Goal: Information Seeking & Learning: Learn about a topic

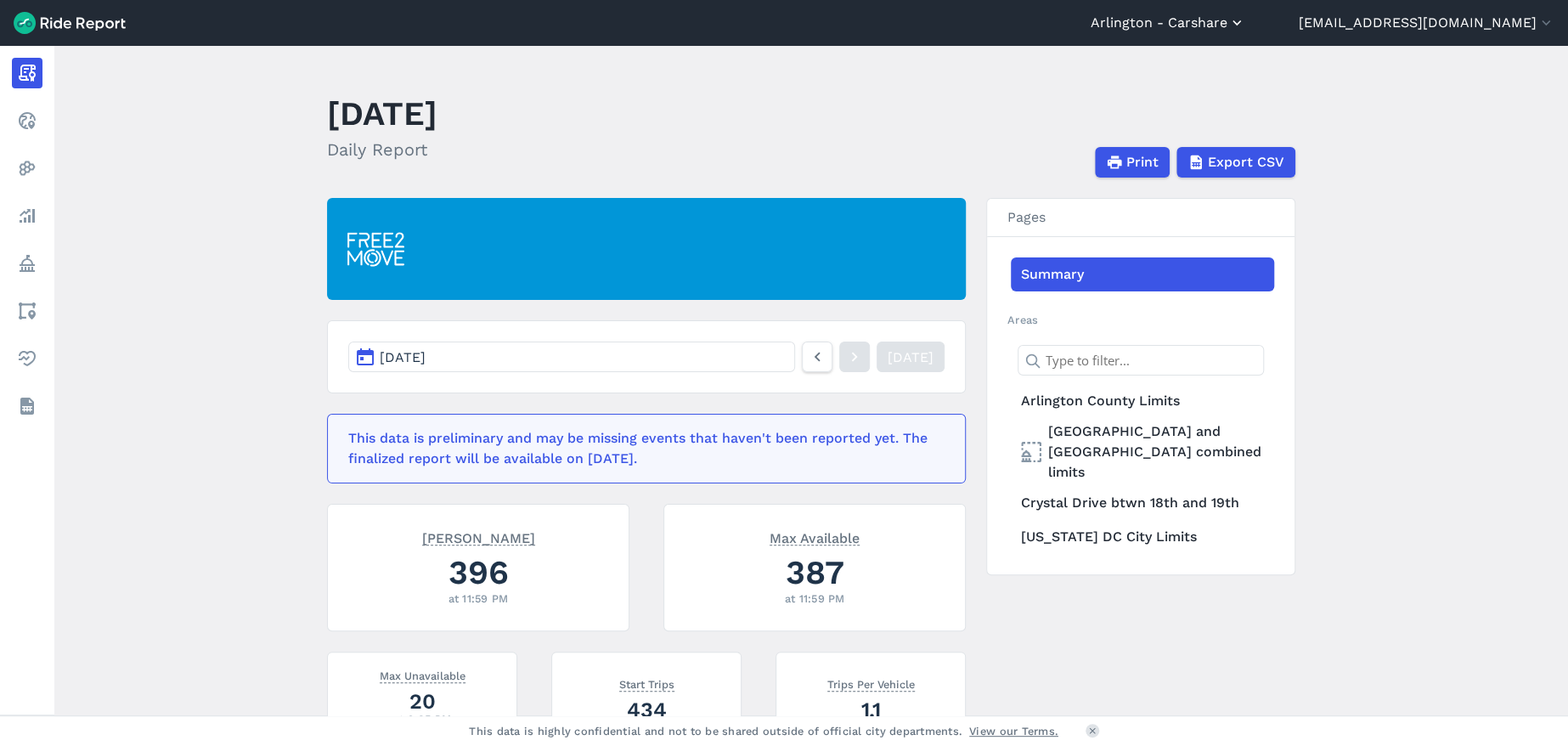
click at [1165, 26] on button "Arlington - Carshare" at bounding box center [1168, 23] width 155 height 20
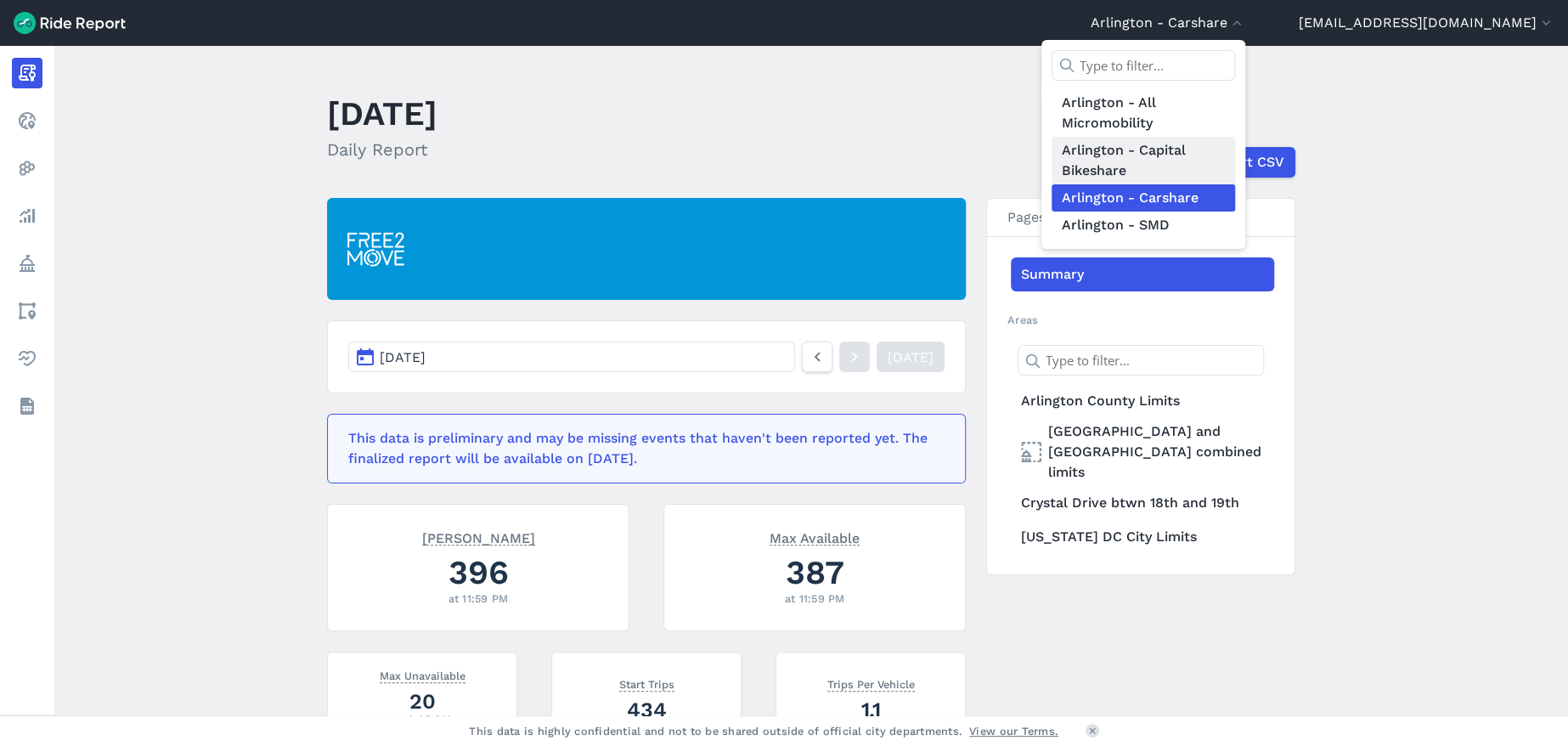
click at [1051, 156] on link "Arlington - Capital Bikeshare" at bounding box center [1142, 160] width 184 height 48
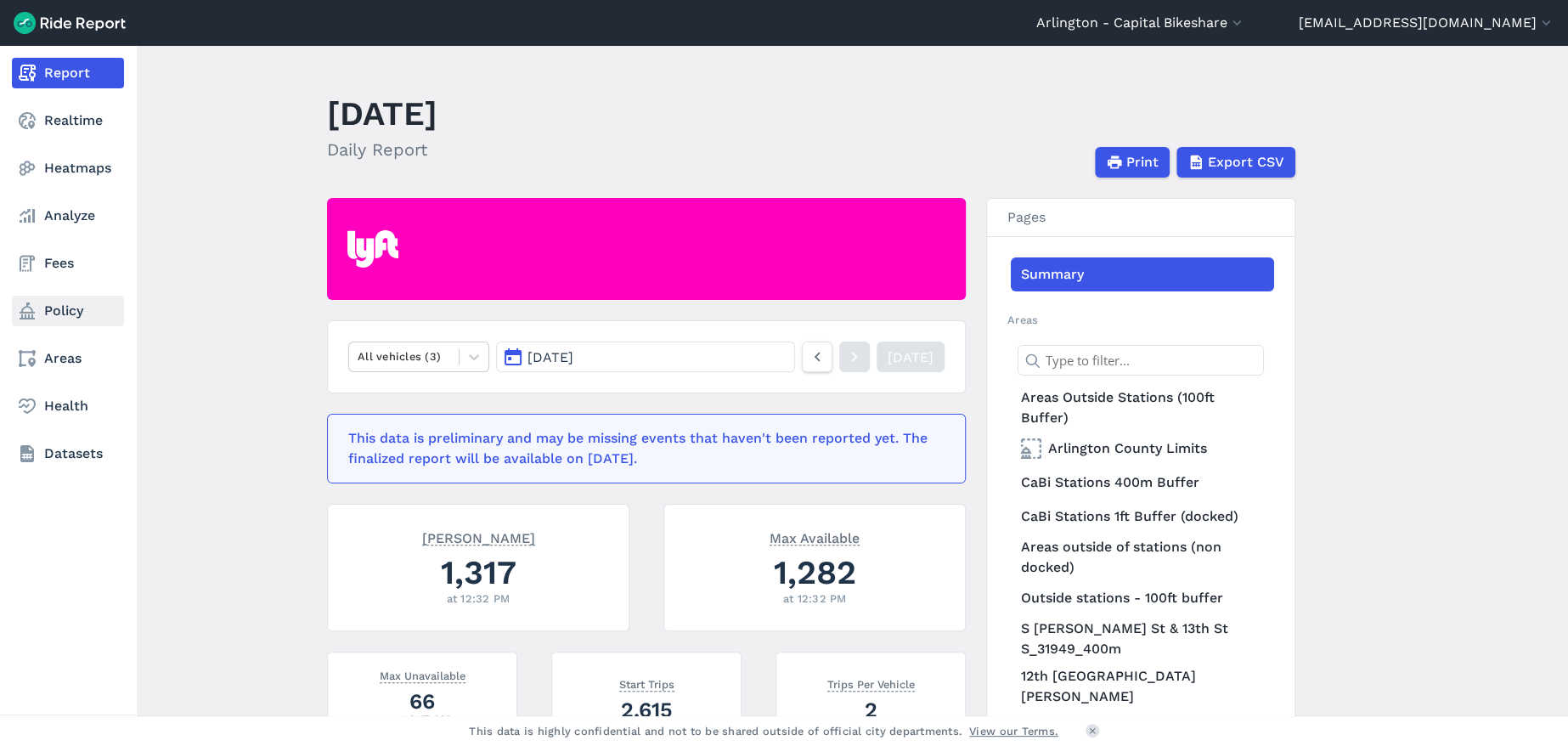
click at [58, 314] on link "Policy" at bounding box center [68, 311] width 112 height 30
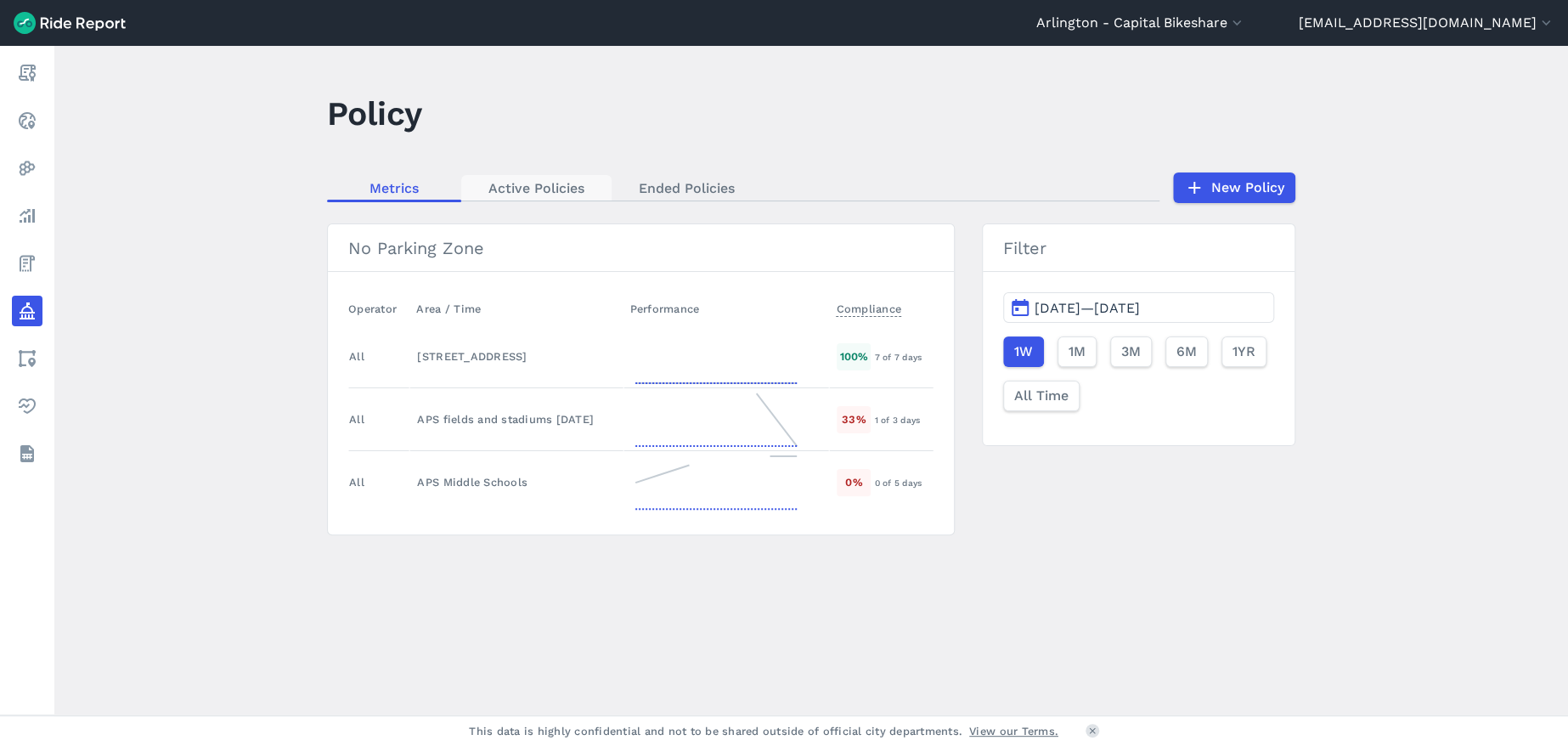
click at [542, 185] on link "Active Policies" at bounding box center [536, 187] width 151 height 25
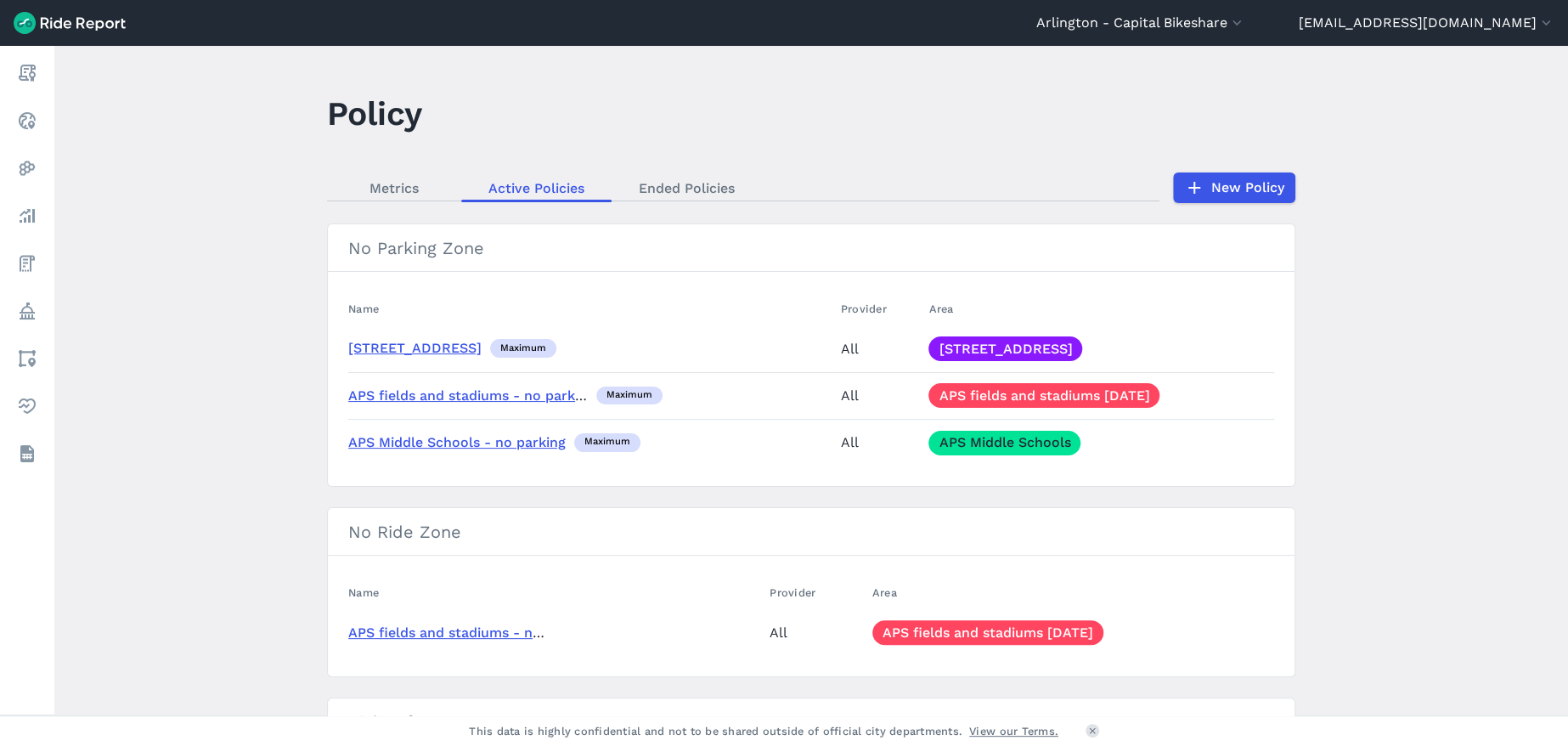
click at [435, 395] on link "APS fields and stadiums - no parking" at bounding box center [471, 395] width 246 height 17
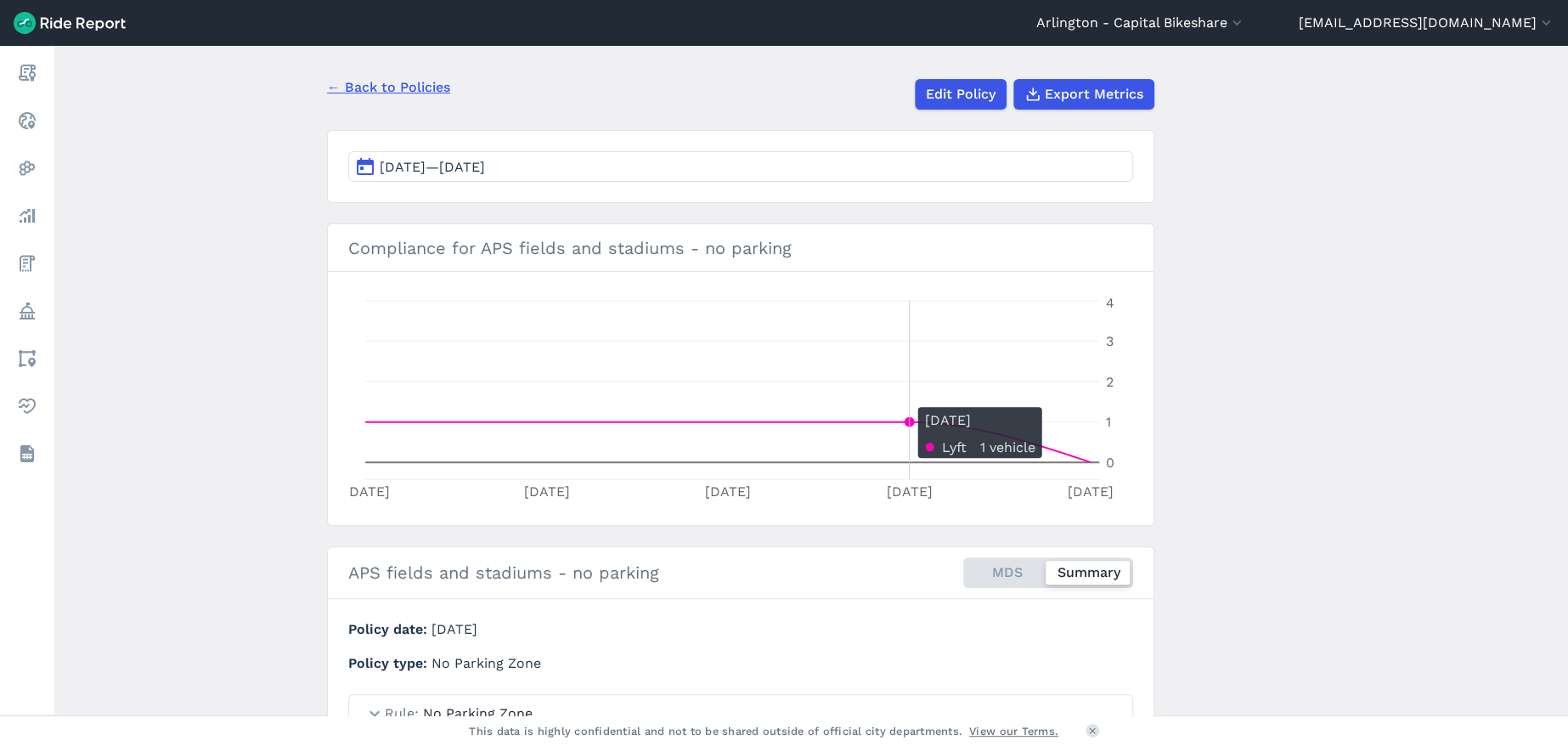
scroll to position [170, 0]
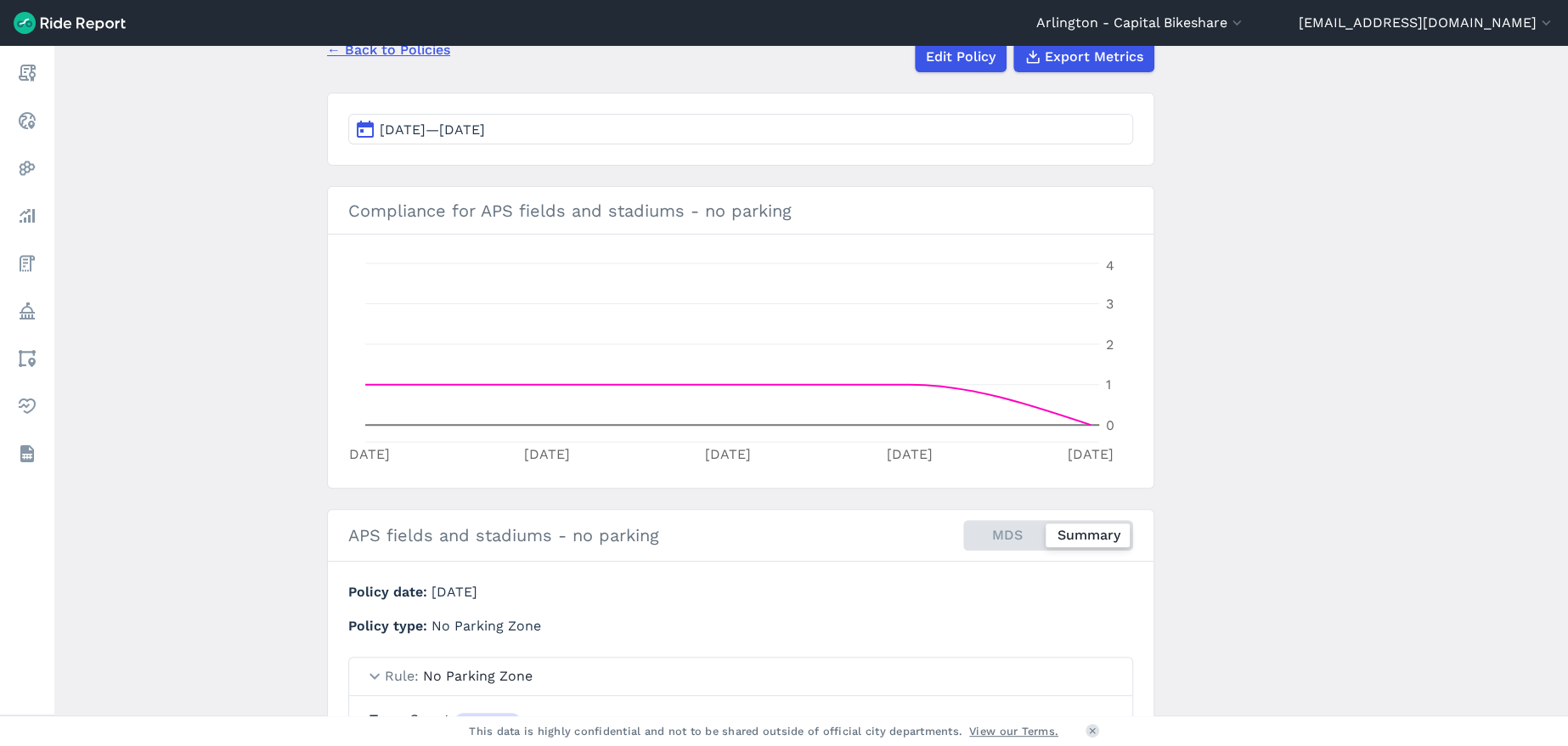
click at [993, 532] on div "MDS Summary" at bounding box center [1048, 534] width 170 height 30
click at [963, 531] on input "MDS Summary" at bounding box center [963, 525] width 0 height 11
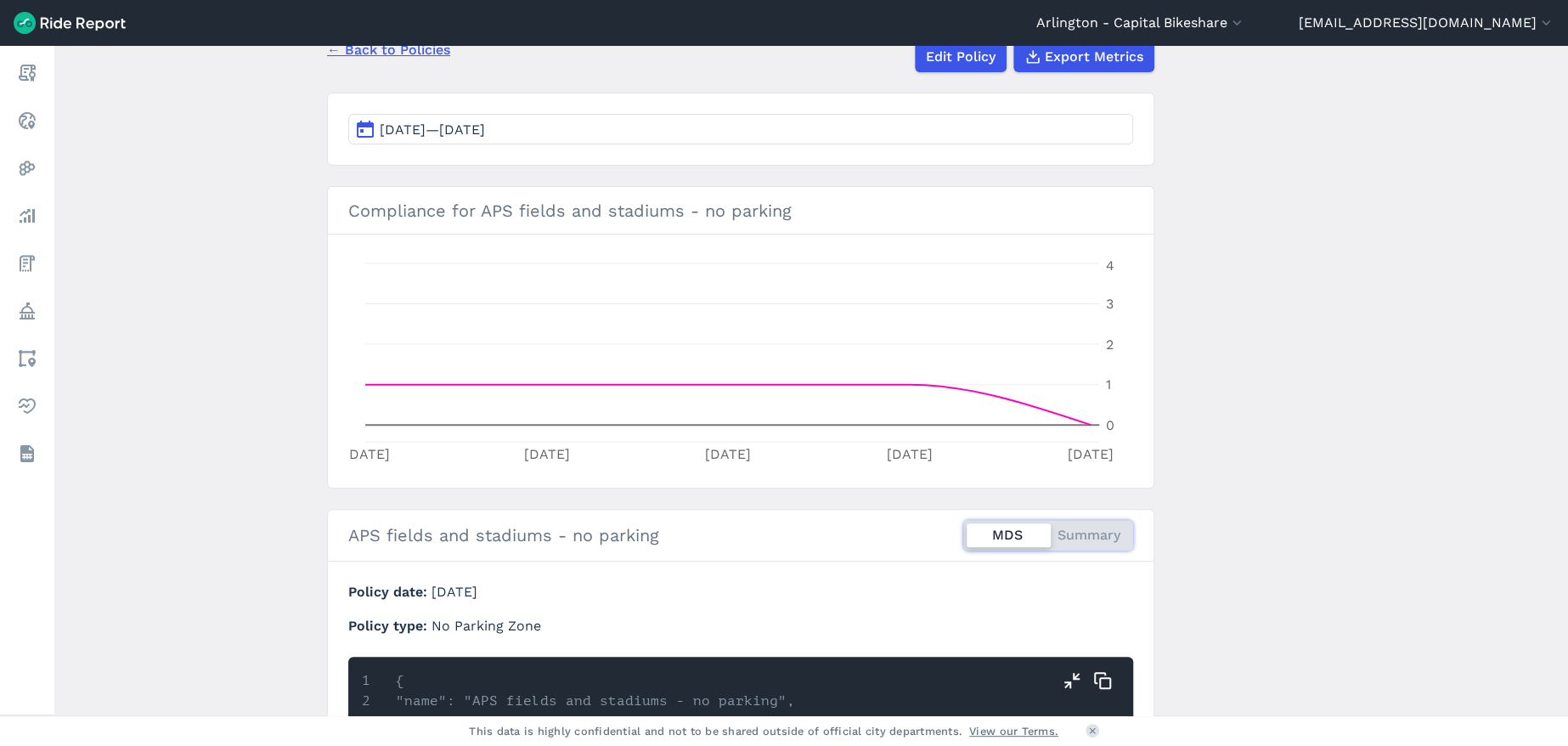
scroll to position [0, 0]
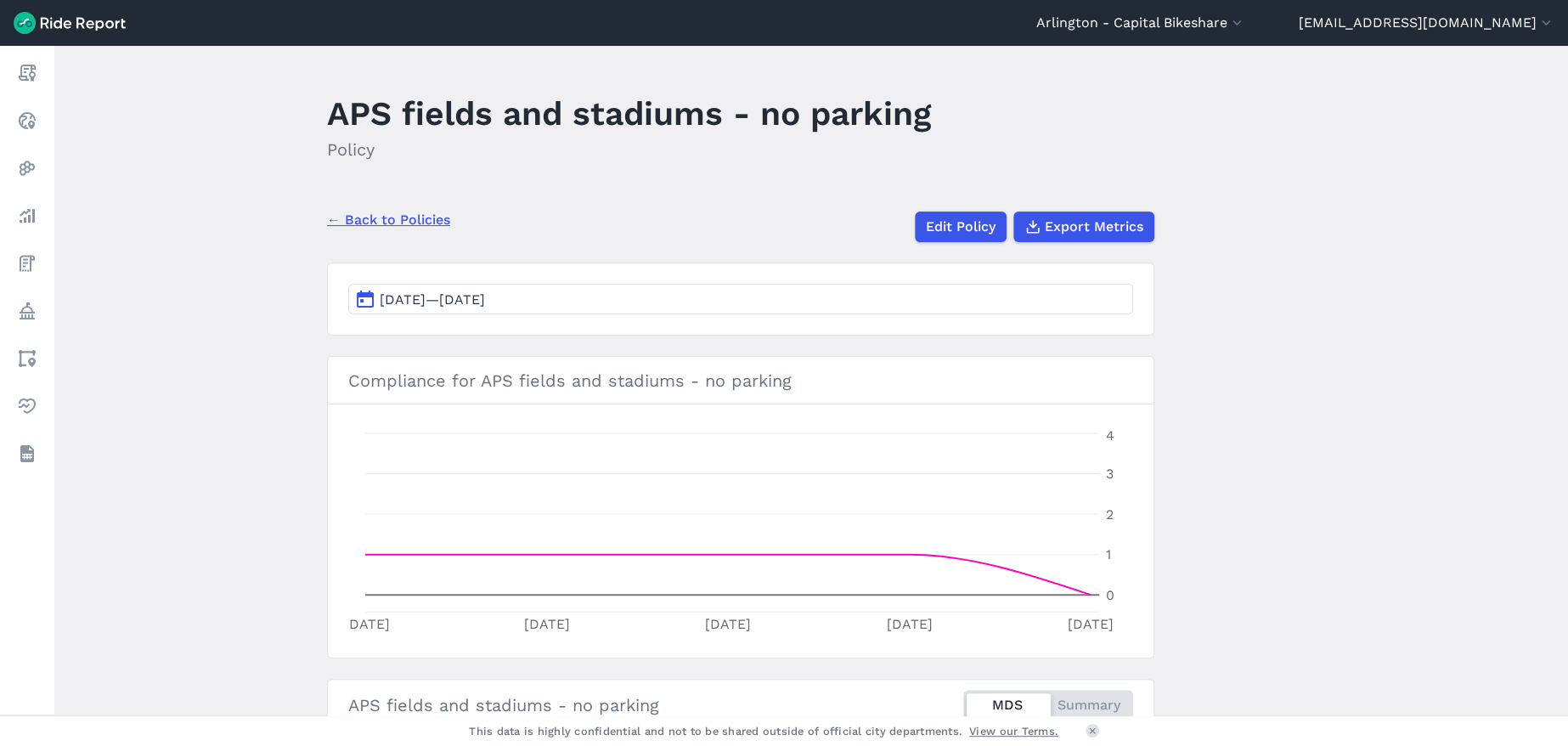
click at [1092, 696] on div "MDS Summary" at bounding box center [1048, 704] width 170 height 30
click at [963, 696] on input "MDS Summary" at bounding box center [963, 695] width 0 height 11
click at [1297, 565] on main "APS fields and stadiums - no parking Policy ← Back to Policies Edit Policy Expo…" at bounding box center [810, 380] width 1513 height 669
click at [238, 278] on main "APS fields and stadiums - no parking Policy ← Back to Policies Edit Policy Expo…" at bounding box center [810, 380] width 1513 height 669
click at [119, 162] on main "APS fields and stadiums - no parking Policy ← Back to Policies Edit Policy Expo…" at bounding box center [810, 380] width 1513 height 669
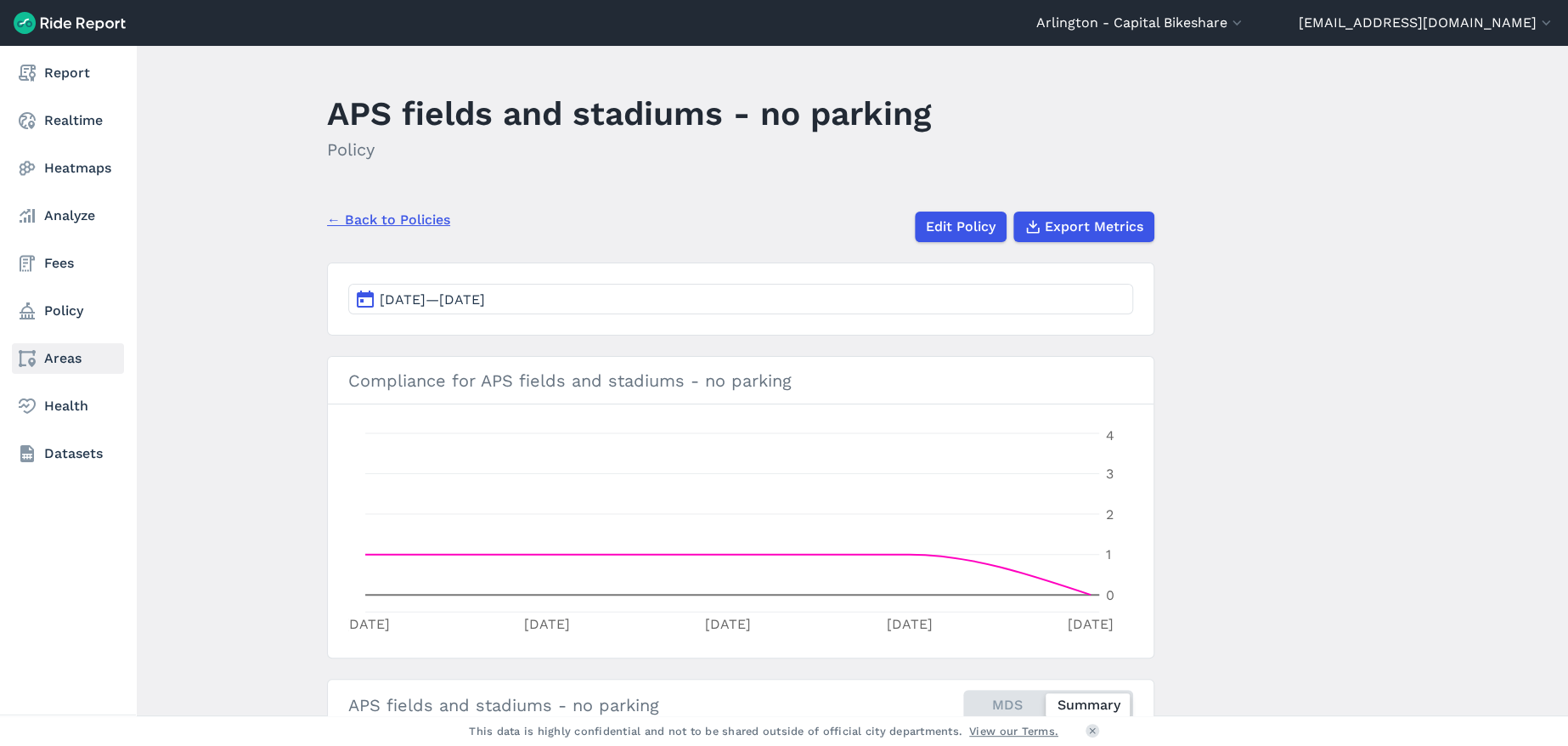
click at [70, 357] on link "Areas" at bounding box center [68, 358] width 112 height 30
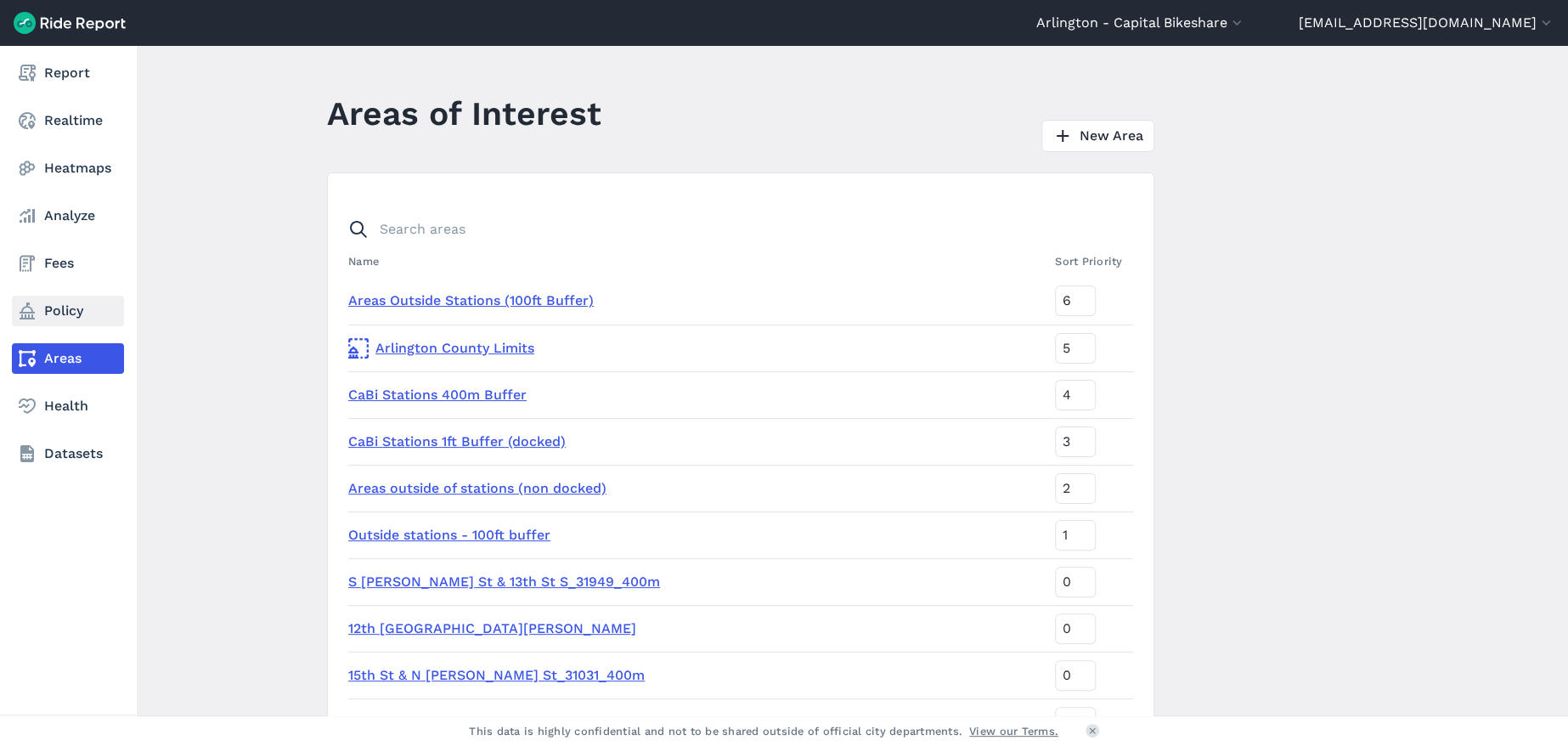
click at [23, 305] on icon at bounding box center [27, 310] width 20 height 20
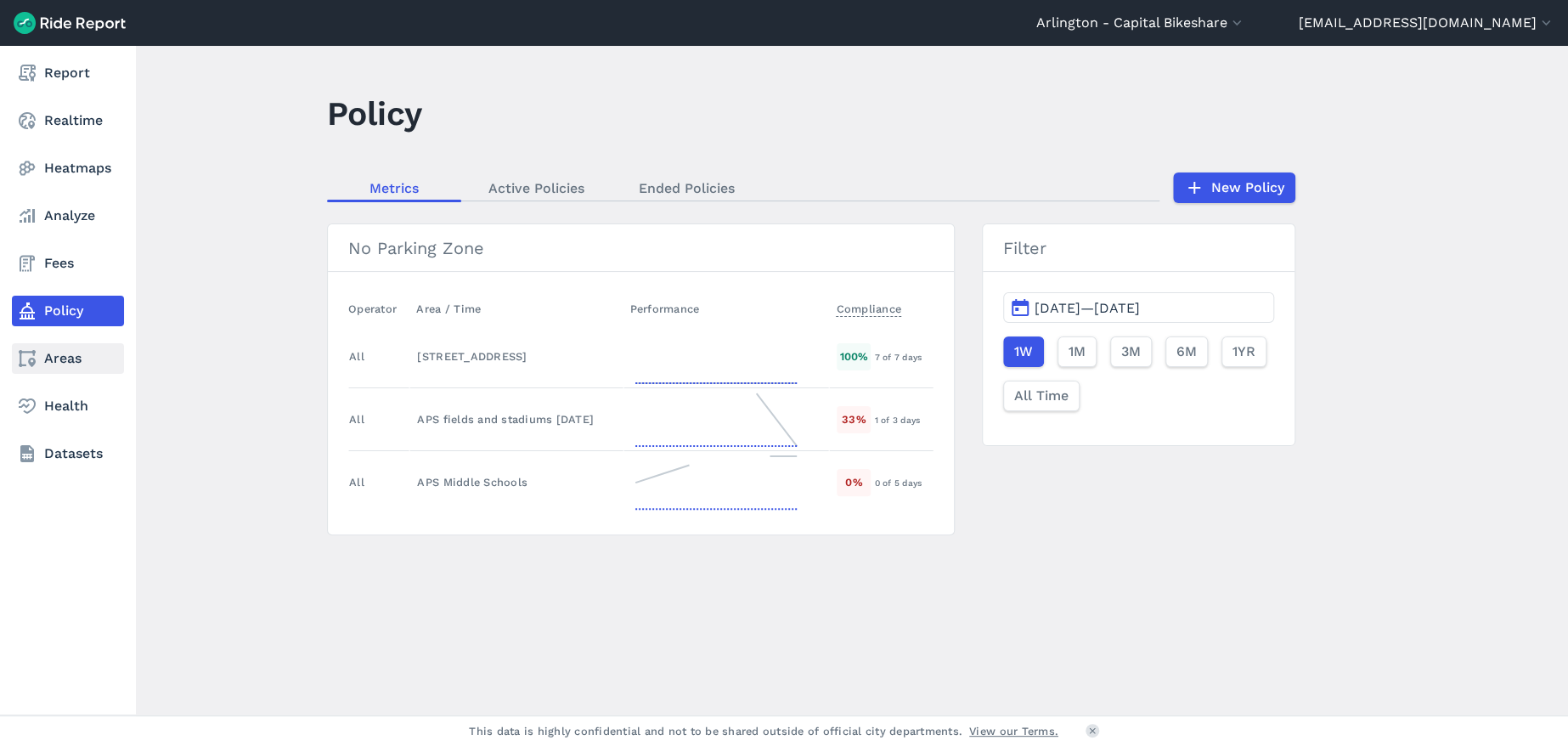
click at [26, 354] on icon at bounding box center [27, 358] width 20 height 20
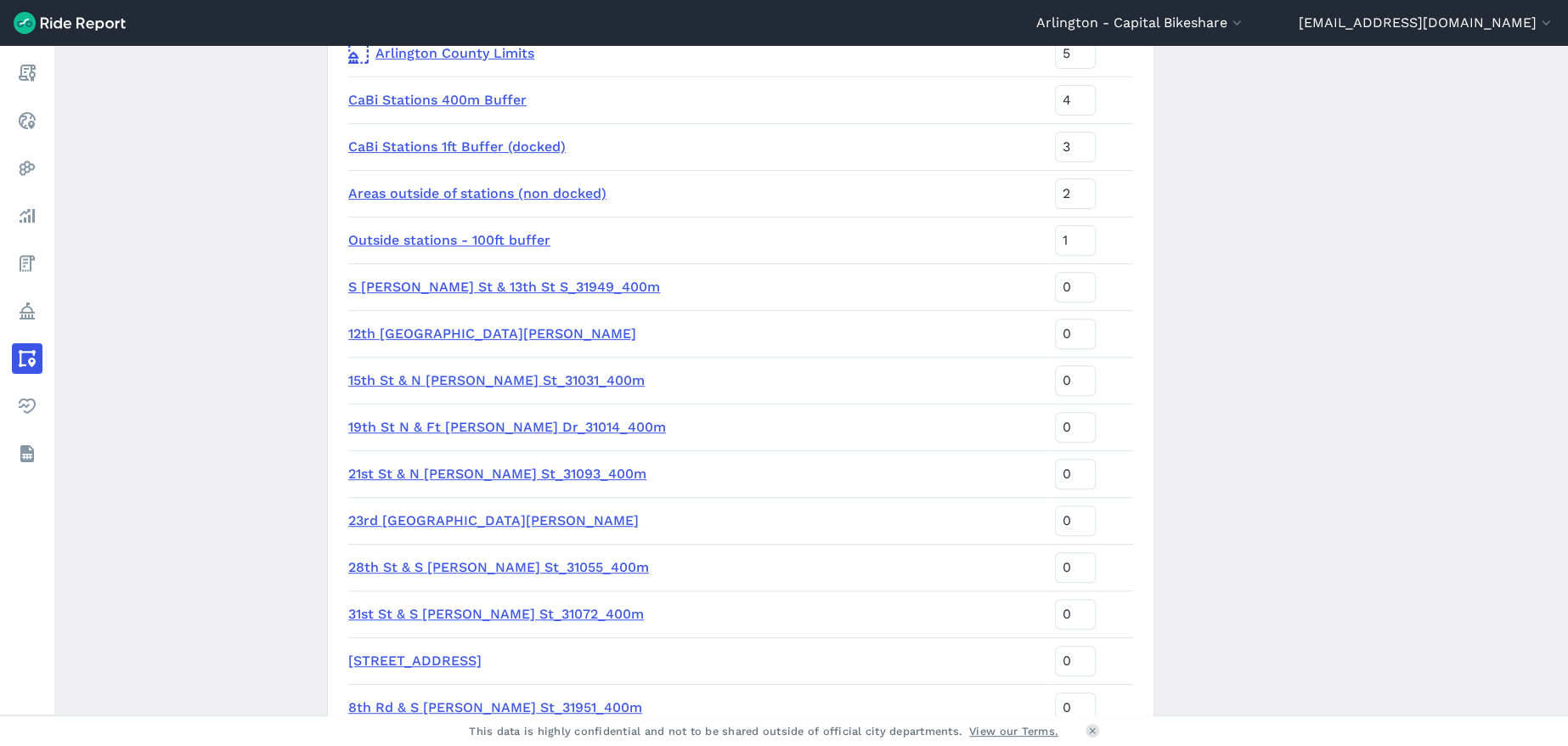
scroll to position [510, 0]
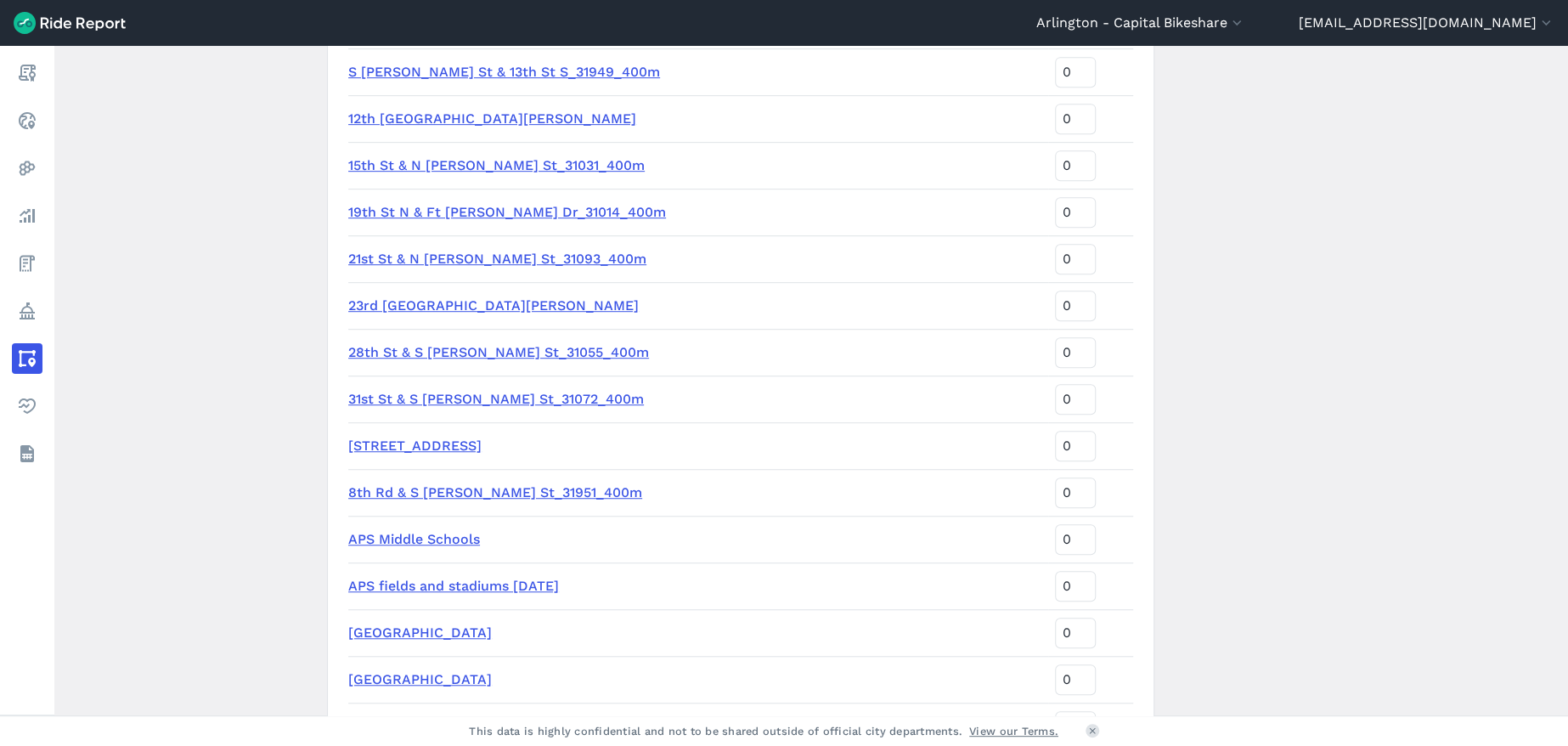
click at [418, 586] on link "APS fields and stadiums [DATE]" at bounding box center [453, 586] width 211 height 17
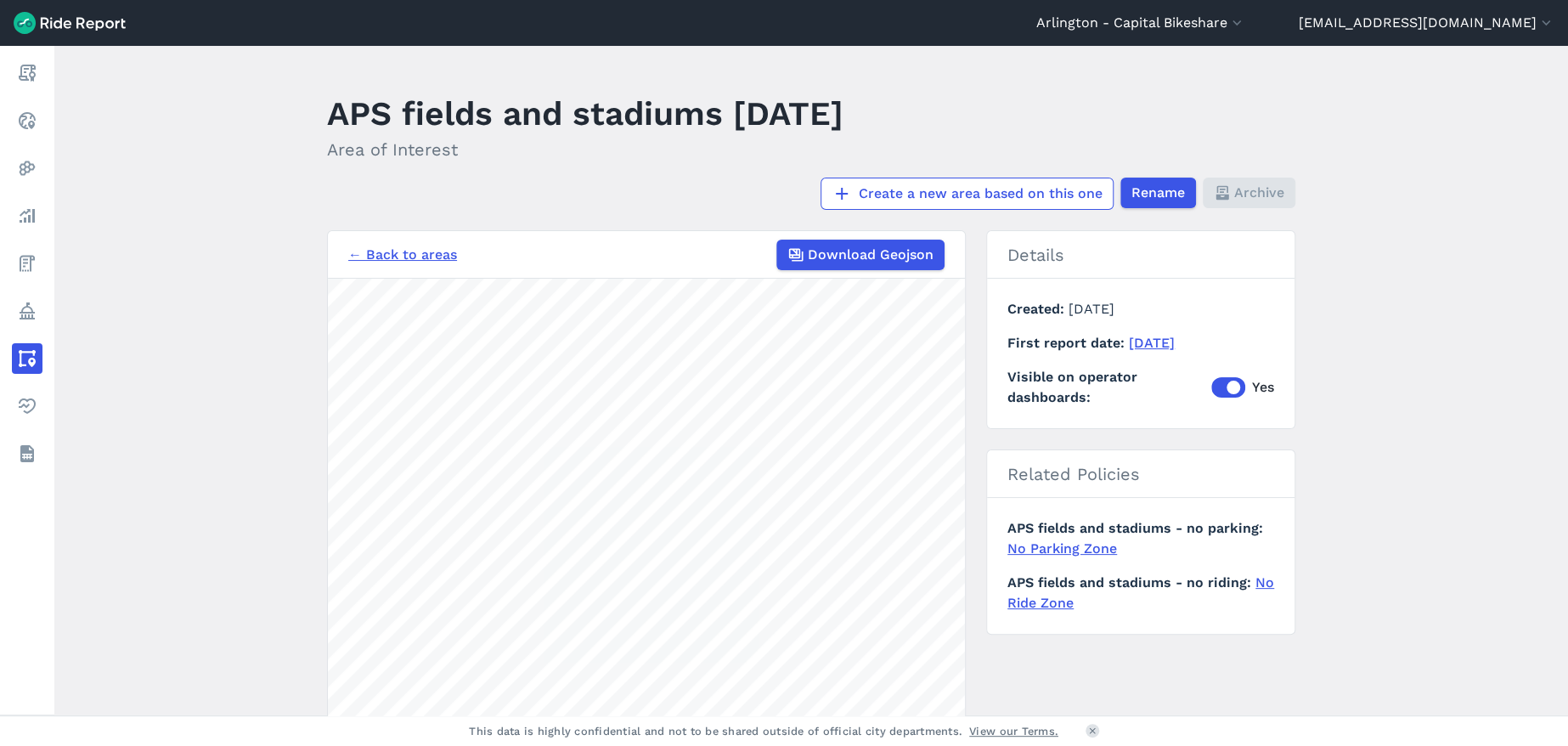
click at [1390, 220] on main "APS fields and stadiums [DATE] Area of Interest Create a new area based on this…" at bounding box center [810, 380] width 1513 height 669
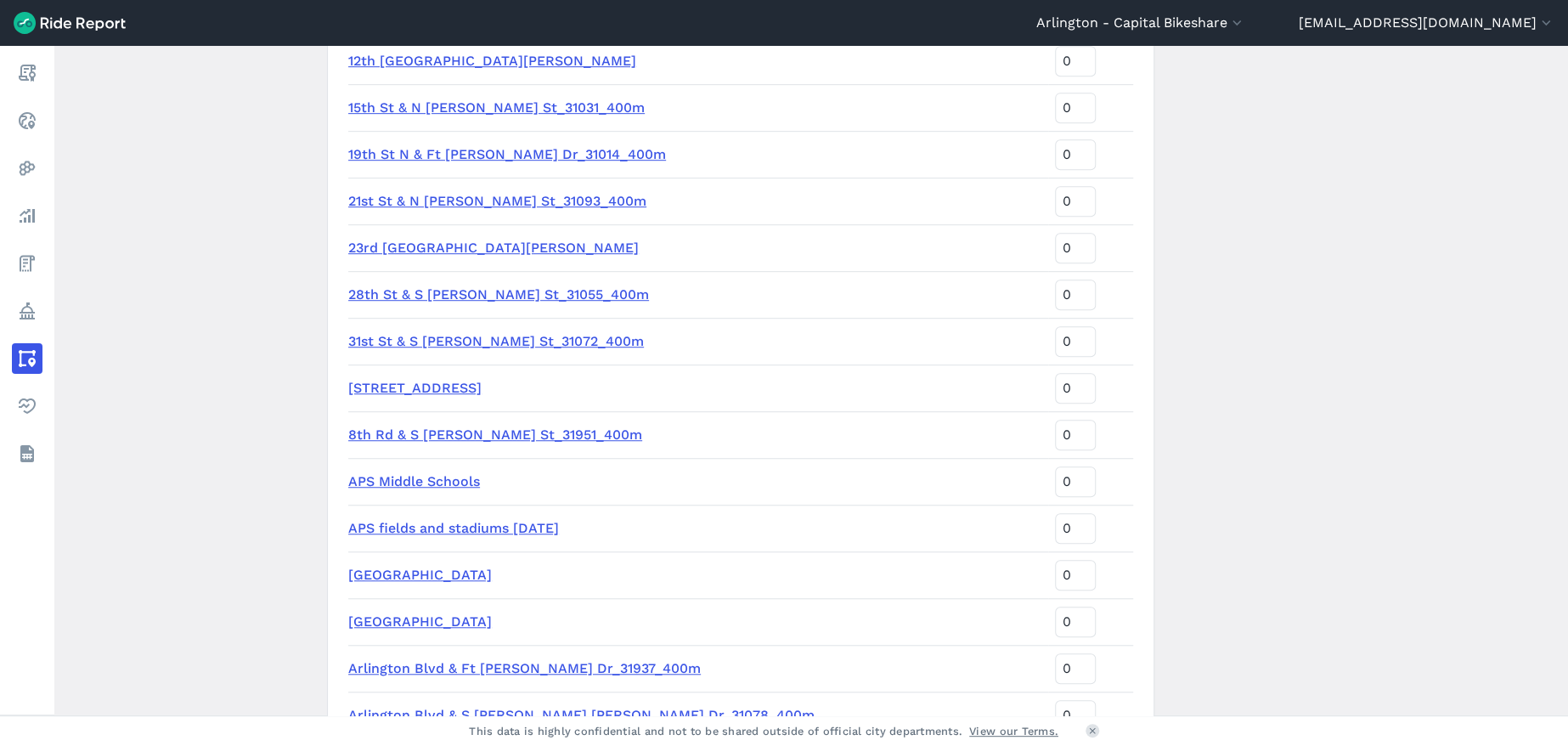
scroll to position [595, 0]
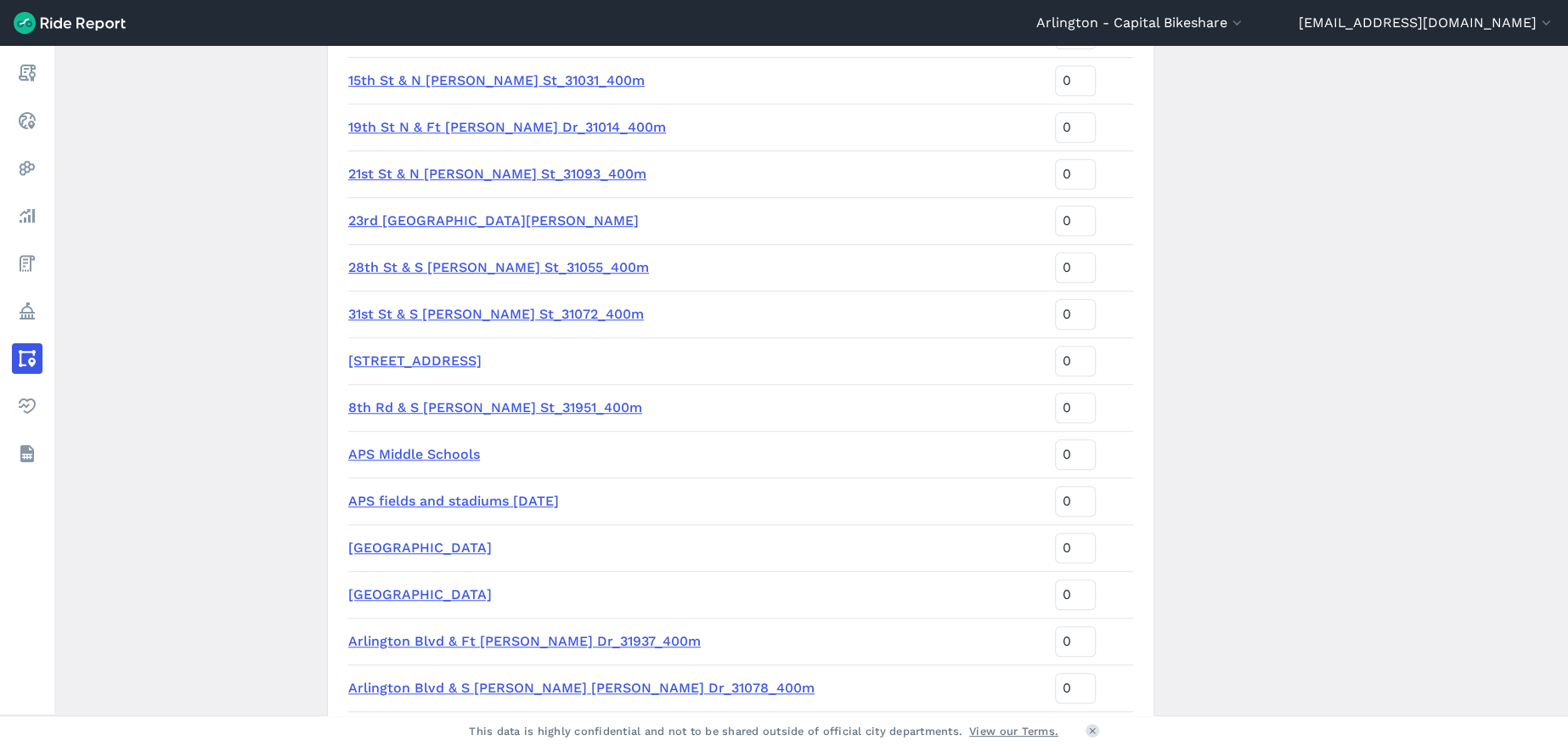
click at [453, 495] on link "APS fields and stadiums [DATE]" at bounding box center [453, 501] width 211 height 17
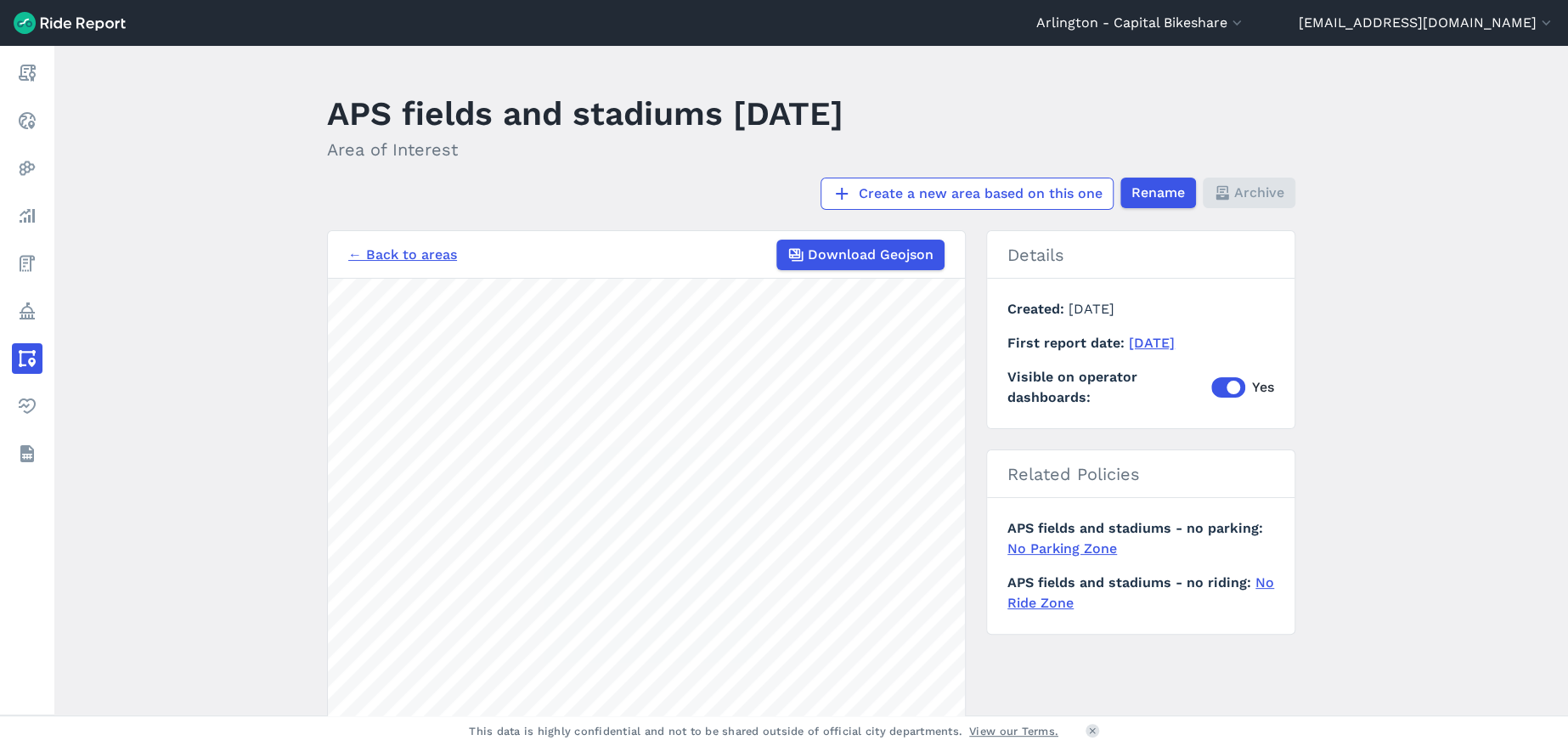
click at [1004, 476] on div "← Back to areas Download Geojson 300 ft Details Created [DATE] First report dat…" at bounding box center [811, 549] width 968 height 639
